Goal: Information Seeking & Learning: Learn about a topic

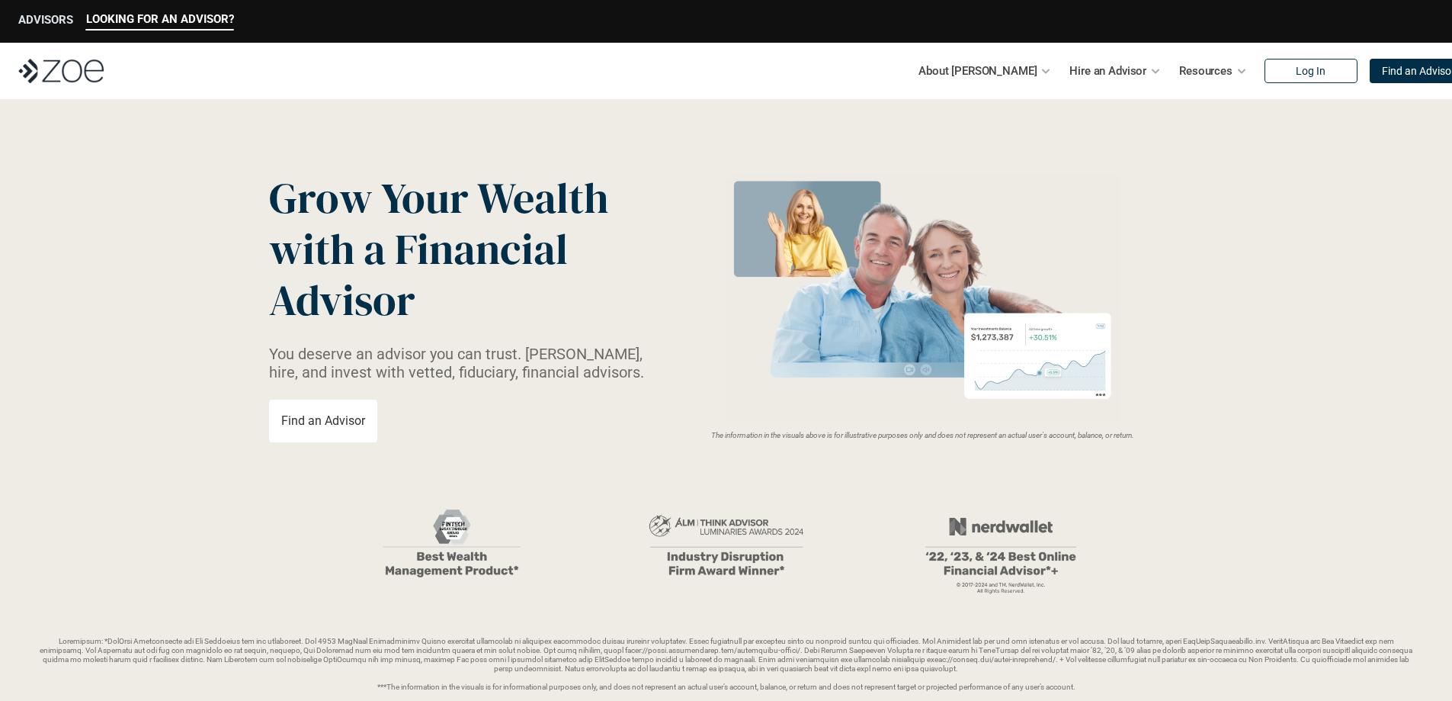
click at [49, 20] on p "ADVISORS" at bounding box center [45, 20] width 55 height 14
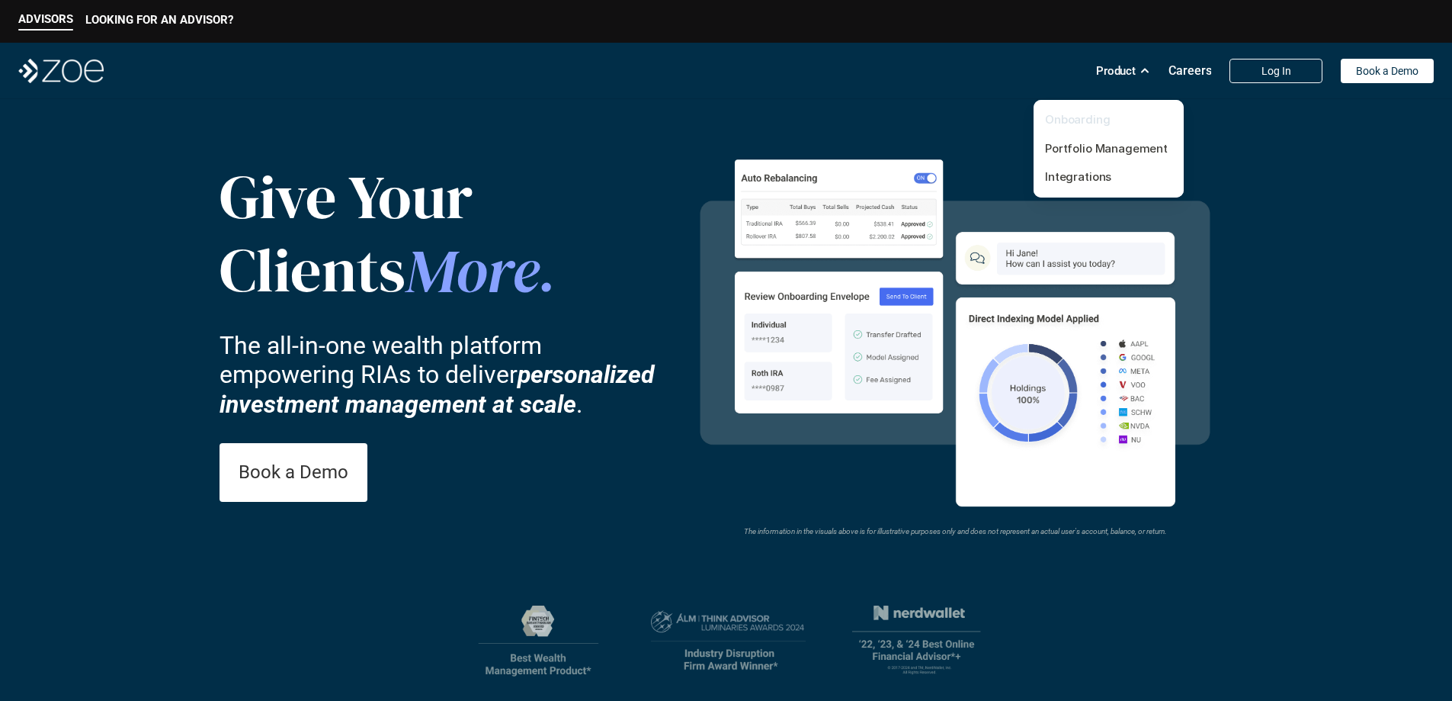
click at [1070, 115] on link "Onboarding" at bounding box center [1078, 119] width 66 height 14
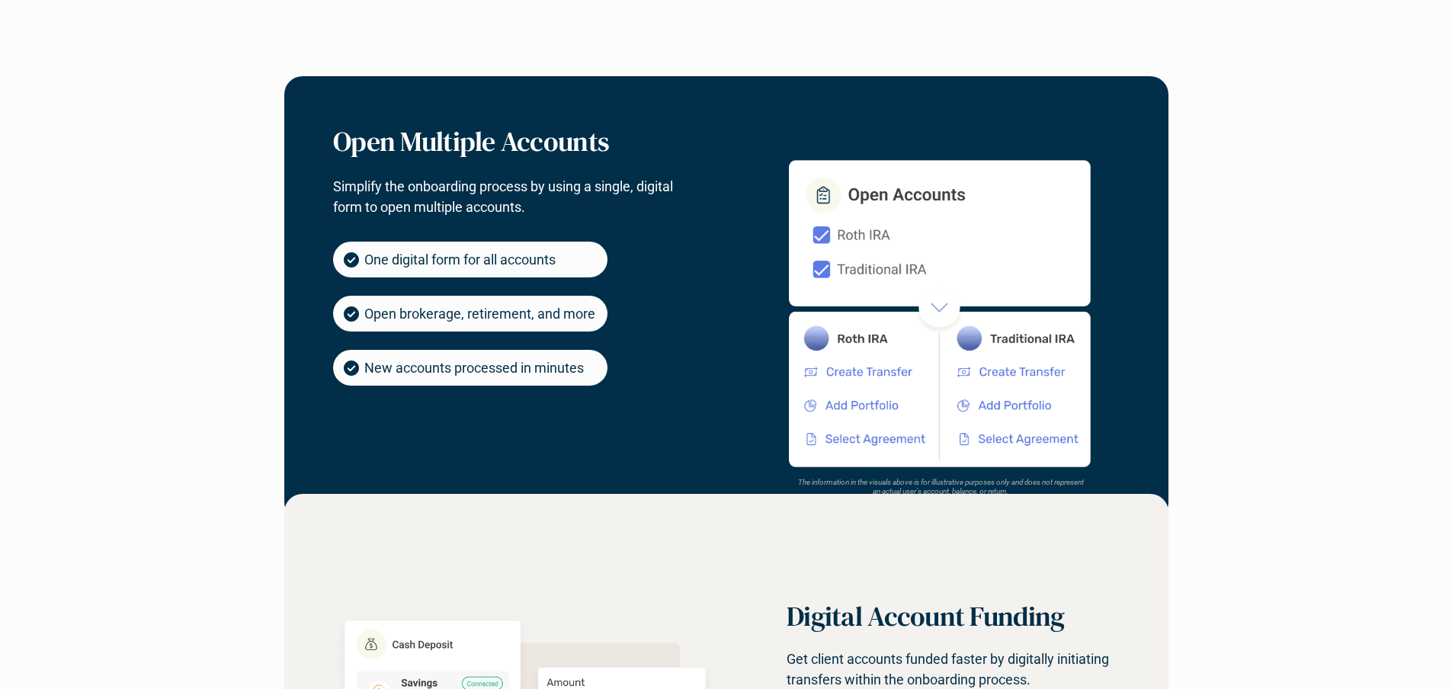
scroll to position [762, 0]
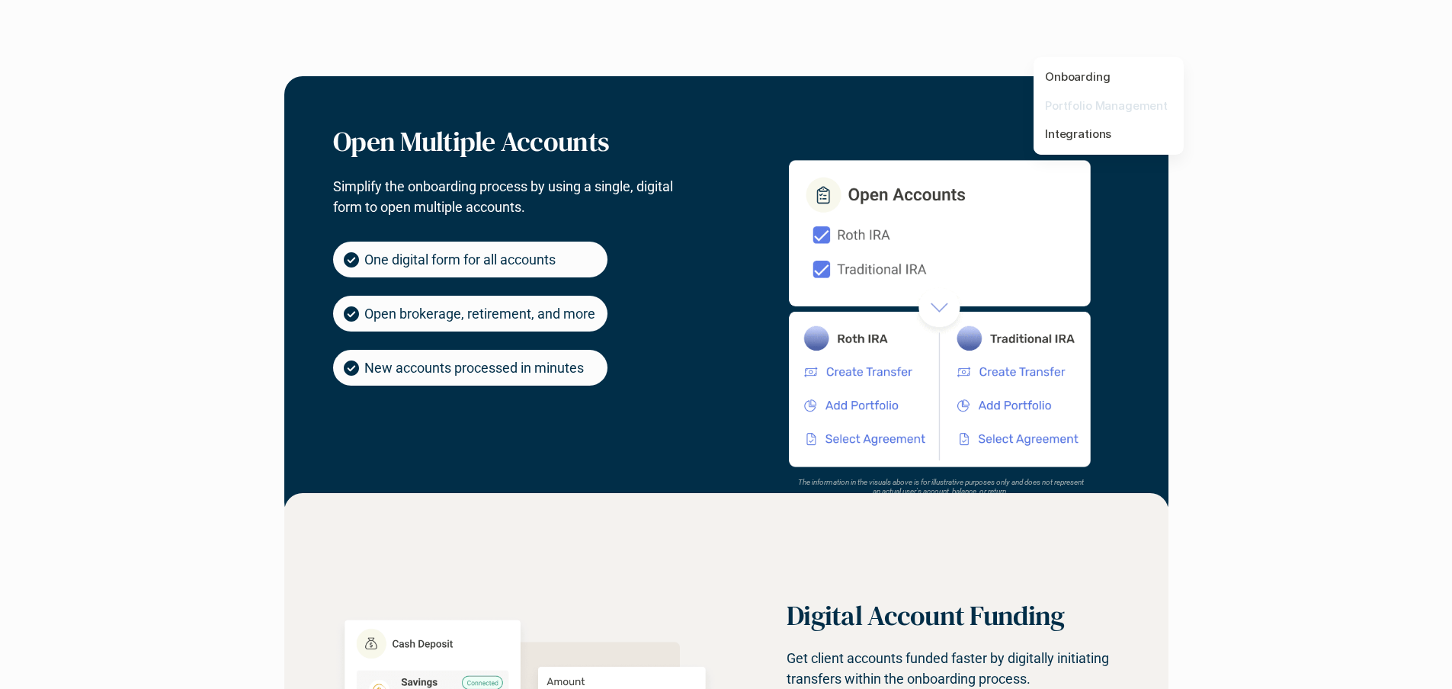
click at [1086, 107] on link "Portfolio Management" at bounding box center [1106, 105] width 123 height 14
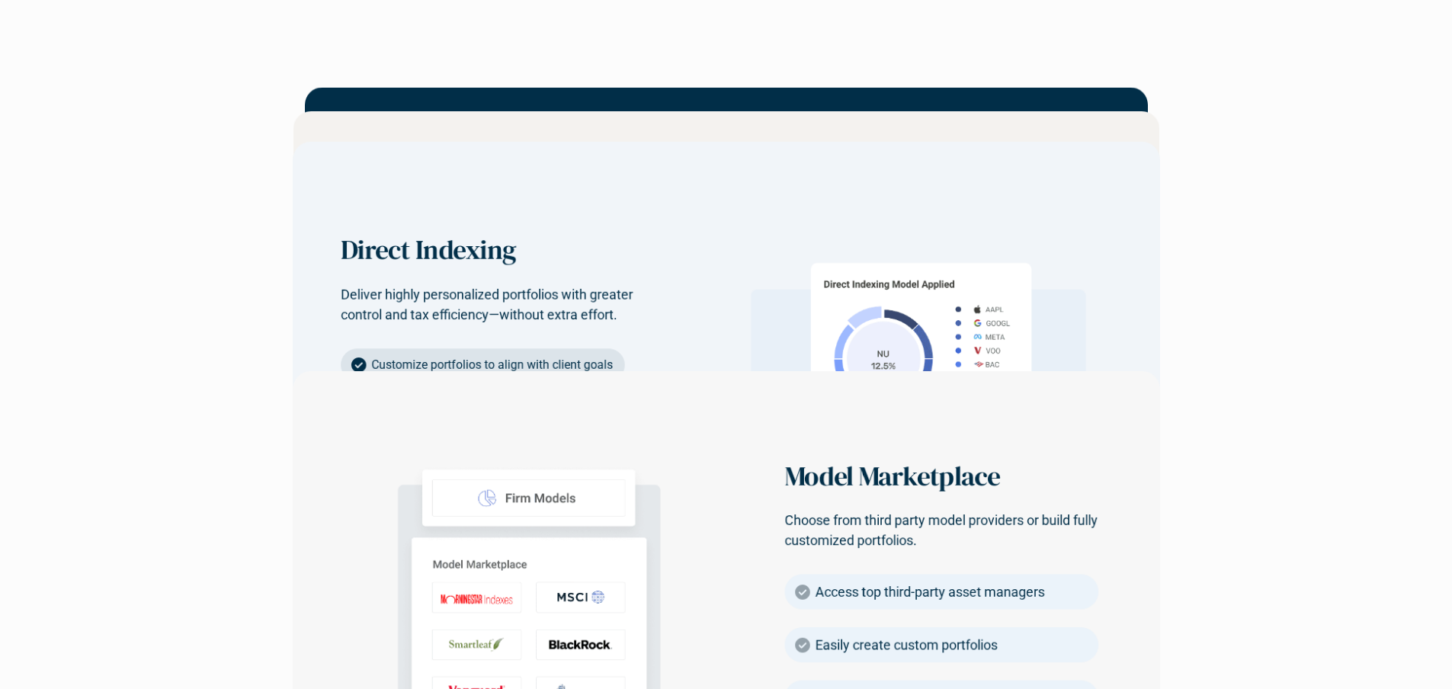
scroll to position [1830, 0]
